Goal: Task Accomplishment & Management: Use online tool/utility

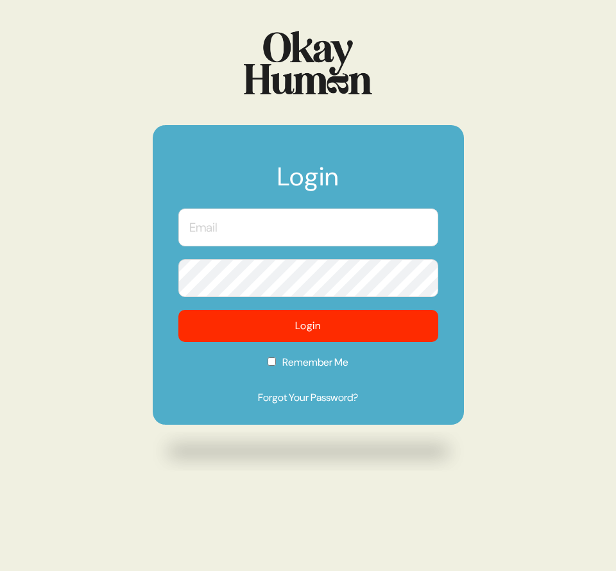
click at [420, 222] on input "text" at bounding box center [308, 228] width 260 height 38
type input "[PERSON_NAME][EMAIL_ADDRESS][DOMAIN_NAME]"
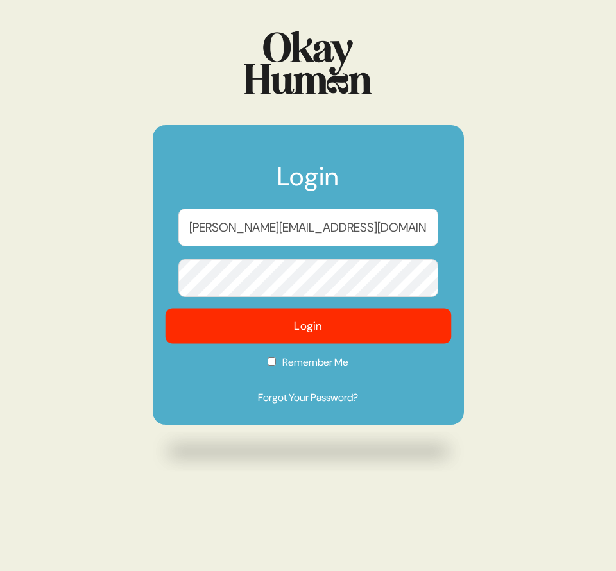
click at [401, 323] on button "Login" at bounding box center [308, 326] width 286 height 35
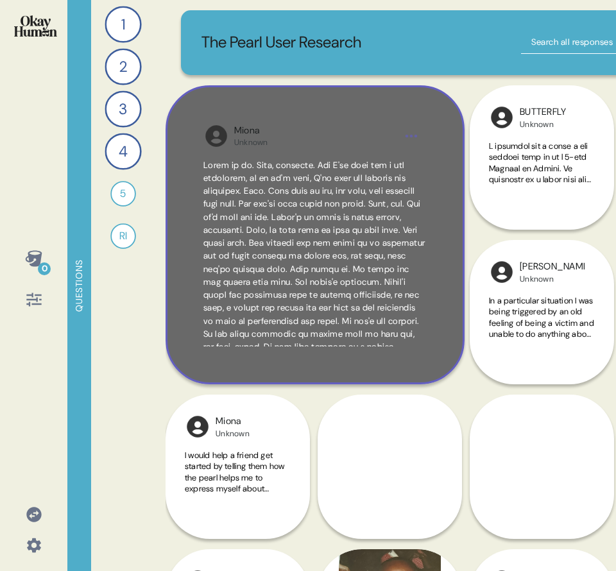
click at [325, 366] on div "Miona Unknown" at bounding box center [315, 234] width 299 height 299
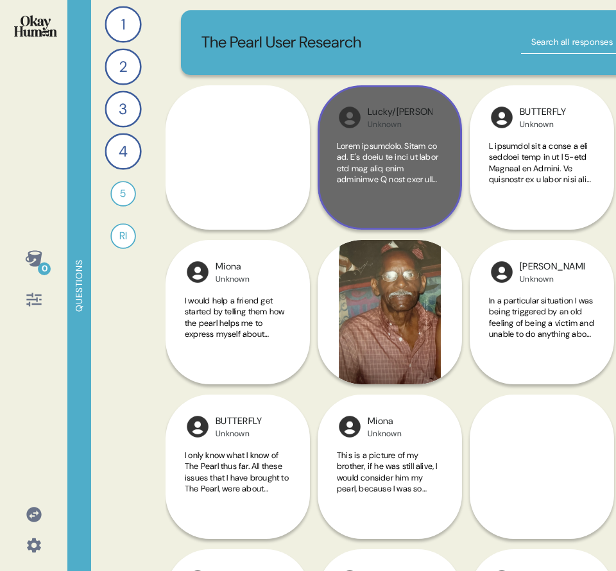
click at [364, 225] on div "Lucky/[PERSON_NAME] Unknown" at bounding box center [390, 157] width 144 height 144
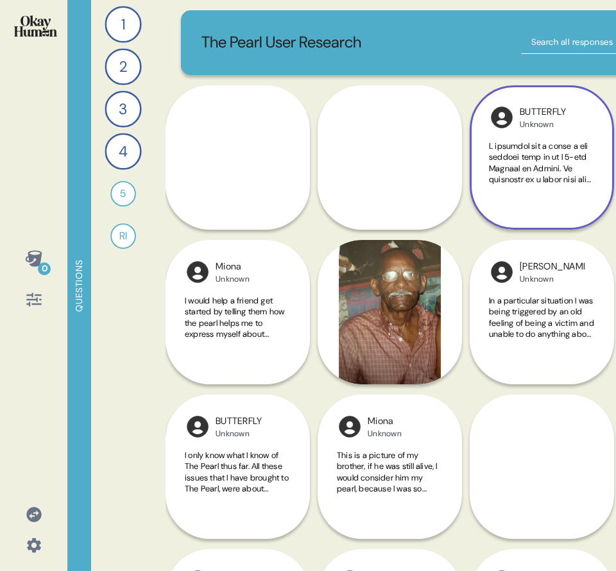
click at [590, 217] on div "BUTTERFLY Unknown" at bounding box center [542, 157] width 144 height 144
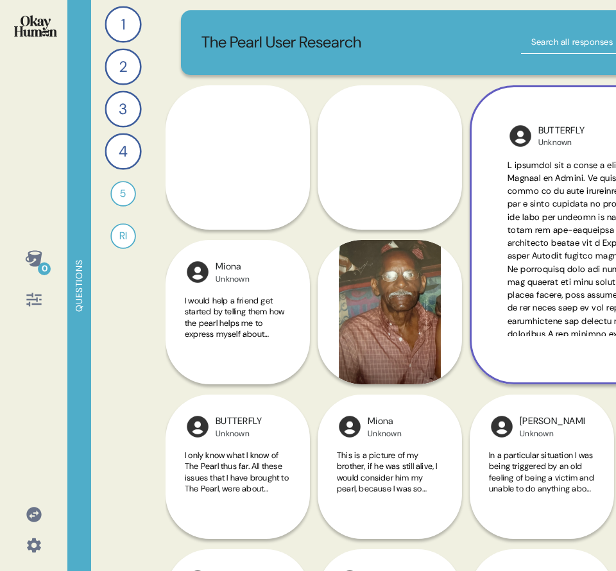
click at [585, 219] on span at bounding box center [619, 431] width 223 height 543
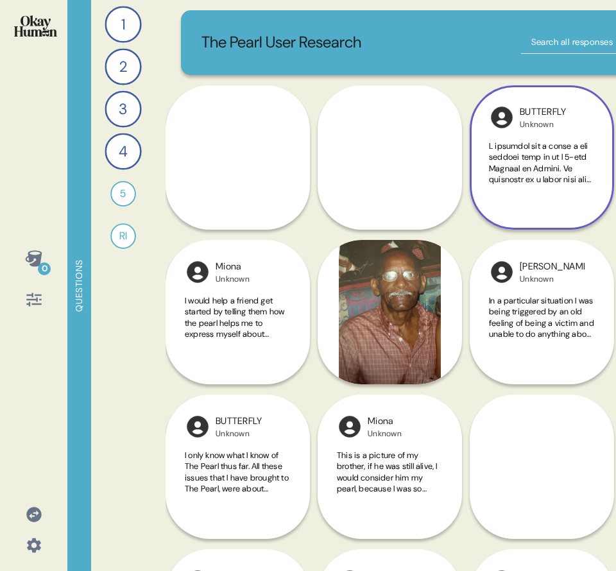
click at [585, 219] on div "BUTTERFLY Unknown" at bounding box center [542, 157] width 144 height 144
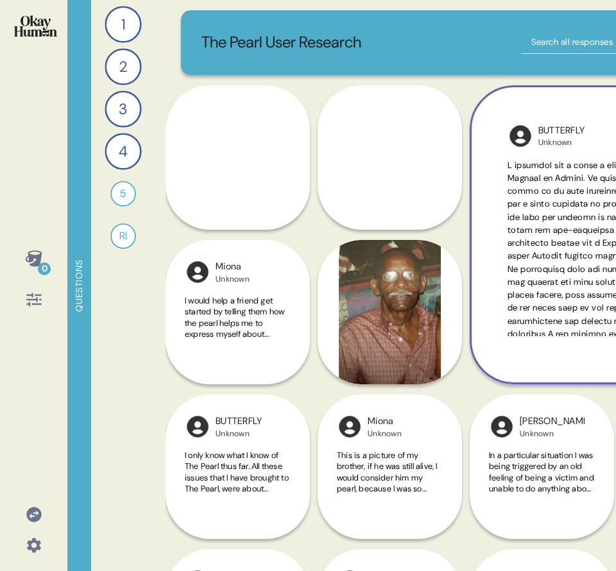
click at [534, 221] on span at bounding box center [619, 431] width 223 height 543
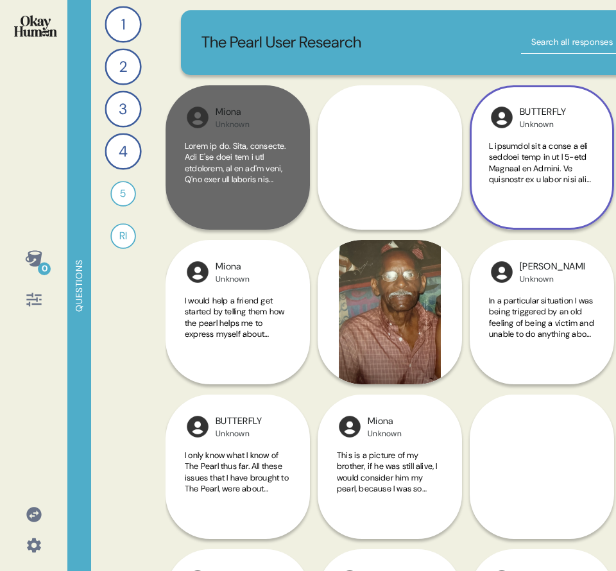
click at [200, 208] on div at bounding box center [238, 176] width 106 height 70
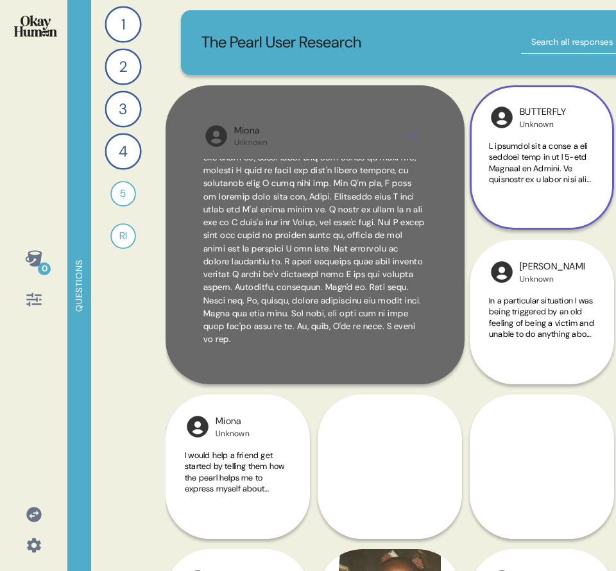
scroll to position [4360, 0]
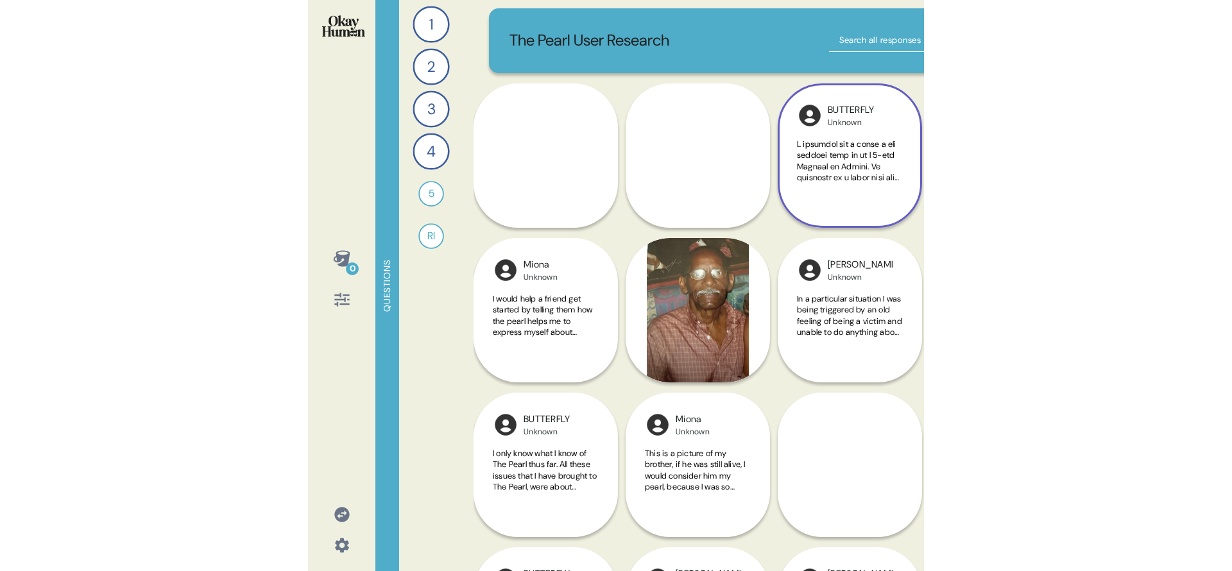
scroll to position [3, 0]
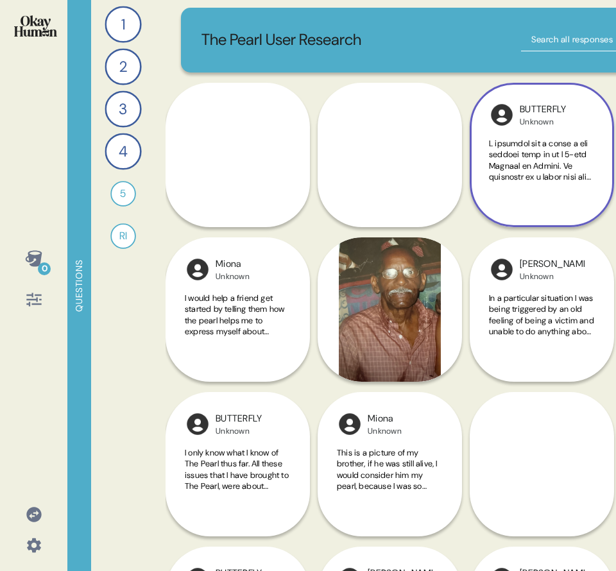
click at [131, 284] on div "1 How would you explain The Pearl to someone who had never tried it before? 4 R…" at bounding box center [123, 285] width 64 height 571
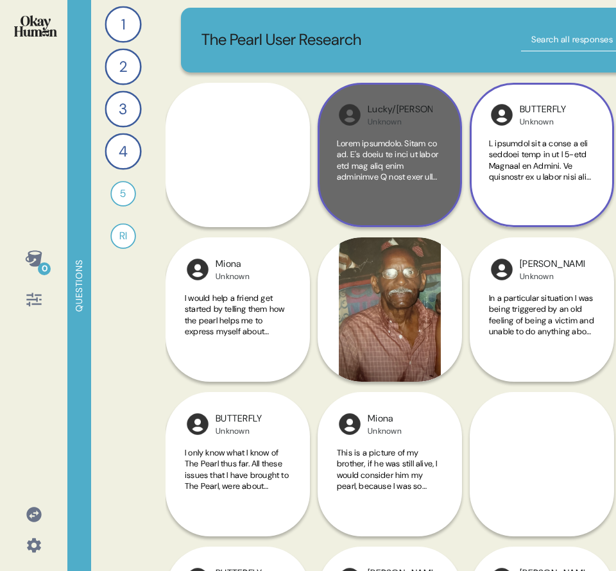
click at [413, 196] on div at bounding box center [390, 173] width 106 height 70
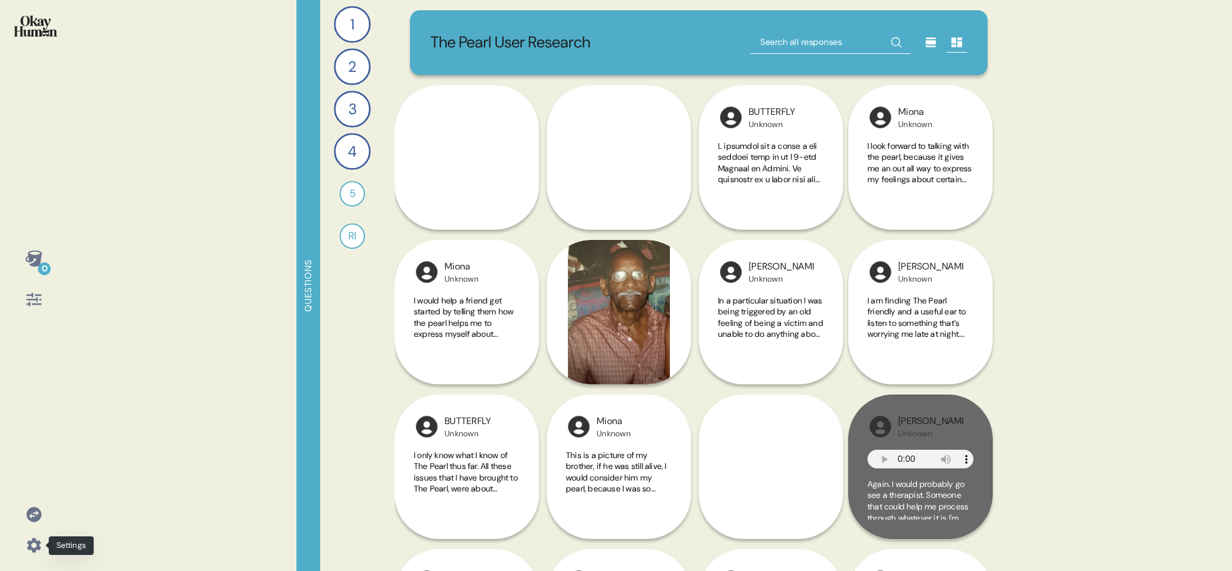
click at [35, 543] on icon at bounding box center [34, 545] width 14 height 14
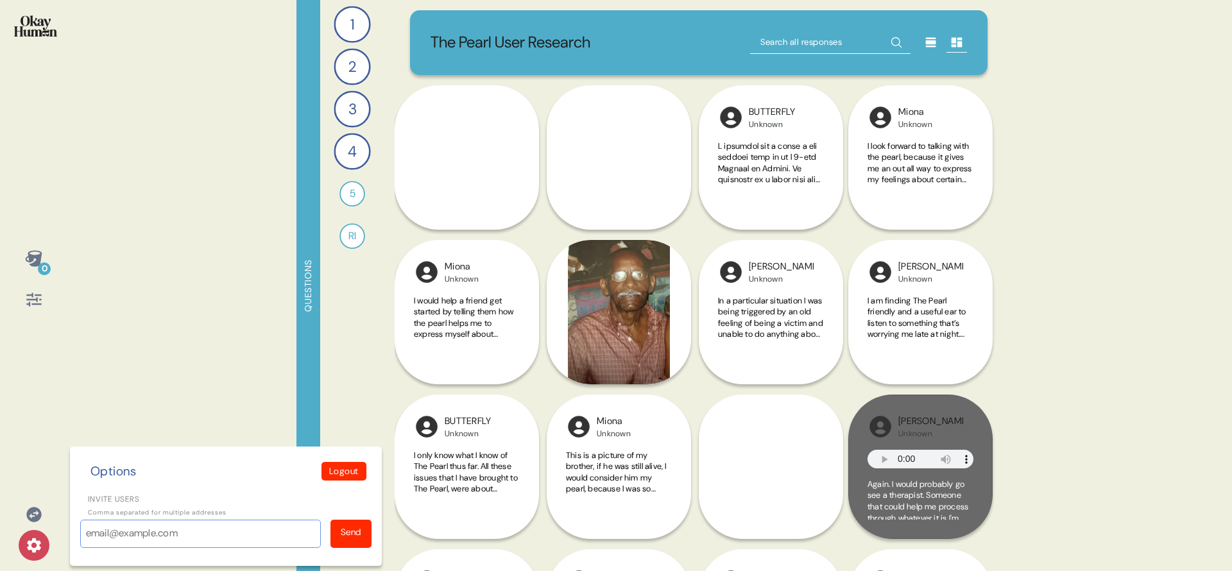
click at [111, 531] on input "Invite users" at bounding box center [200, 534] width 241 height 28
click at [246, 546] on input "Invite users" at bounding box center [200, 534] width 241 height 28
paste input "alice@im.xyz"
type input "alice@im.xyz"
click at [361, 538] on div "Send" at bounding box center [351, 532] width 21 height 13
